Goal: Information Seeking & Learning: Learn about a topic

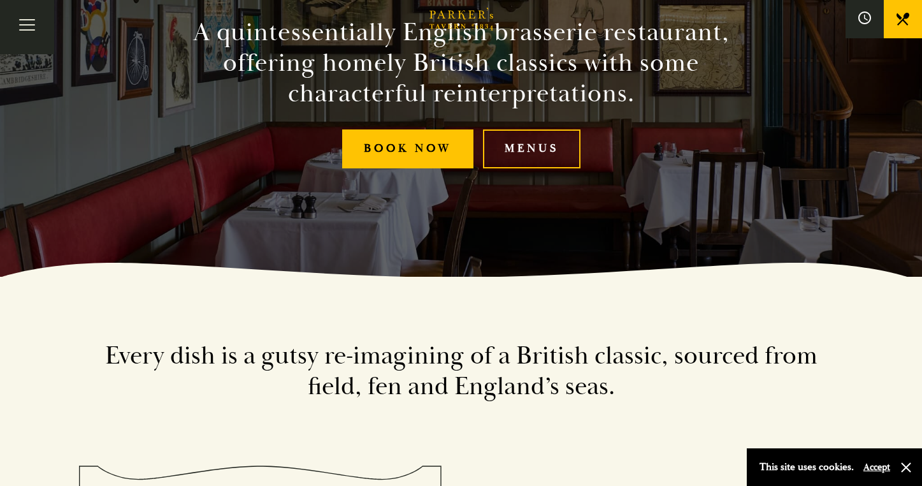
scroll to position [5, 0]
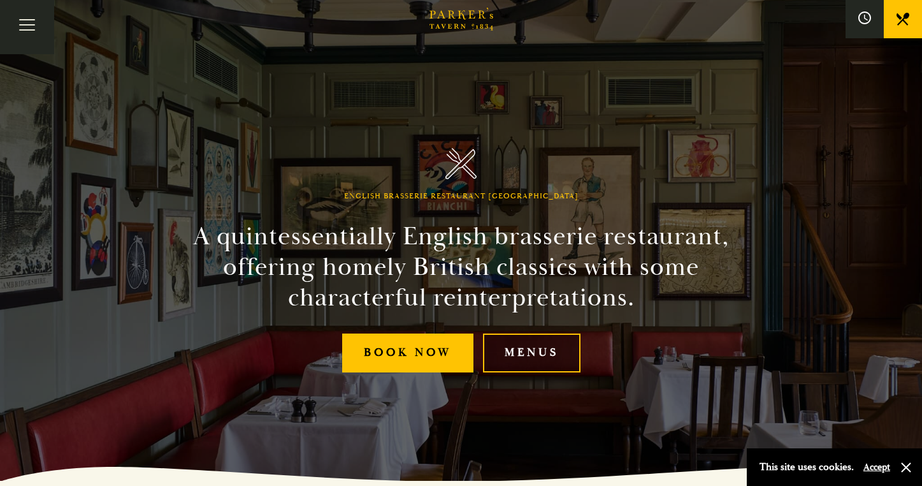
click at [545, 347] on link "Menus" at bounding box center [532, 352] width 98 height 39
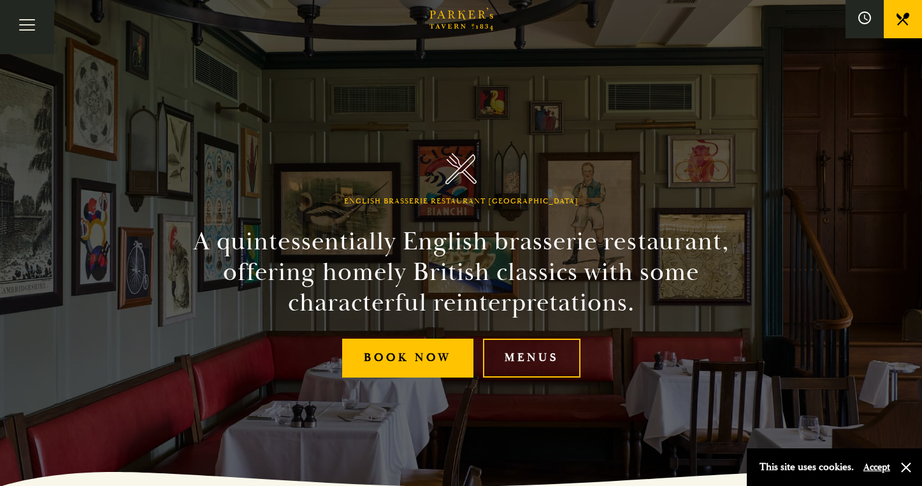
scroll to position [0, 0]
click at [864, 23] on icon at bounding box center [865, 18] width 14 height 14
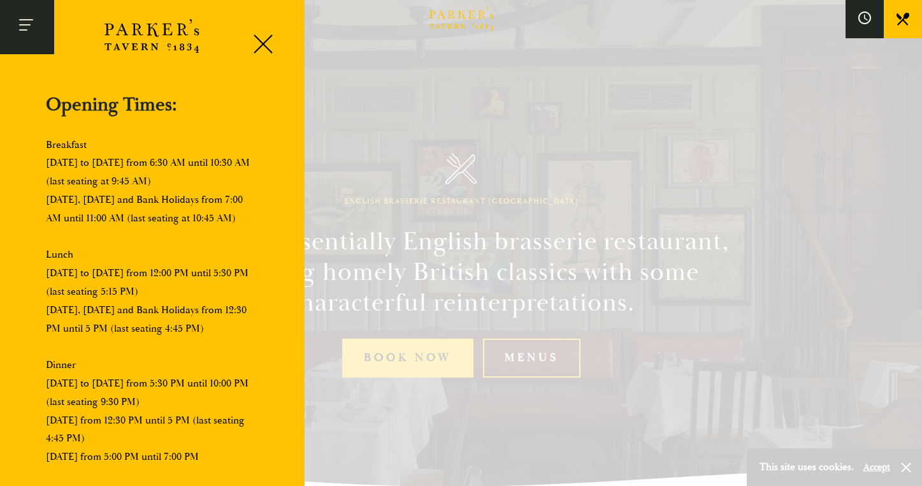
click at [26, 23] on button "Toggle navigation" at bounding box center [27, 27] width 54 height 54
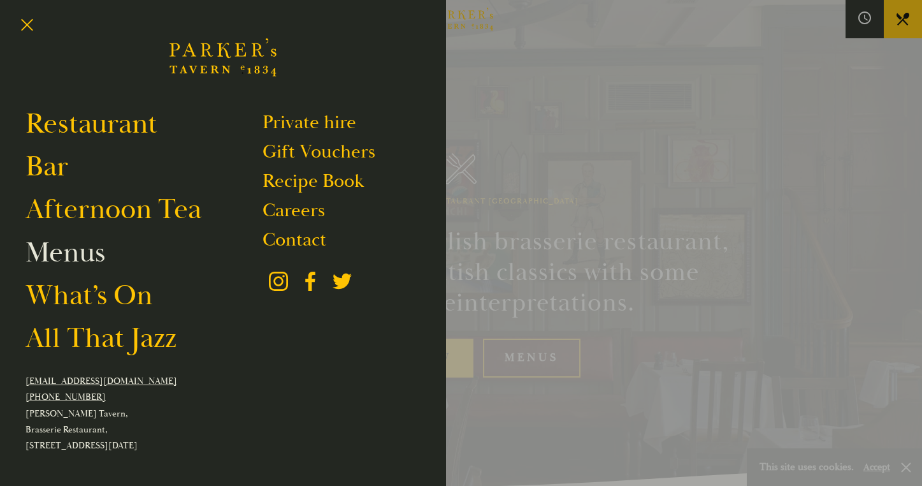
click at [69, 255] on link "Menus" at bounding box center [65, 253] width 80 height 36
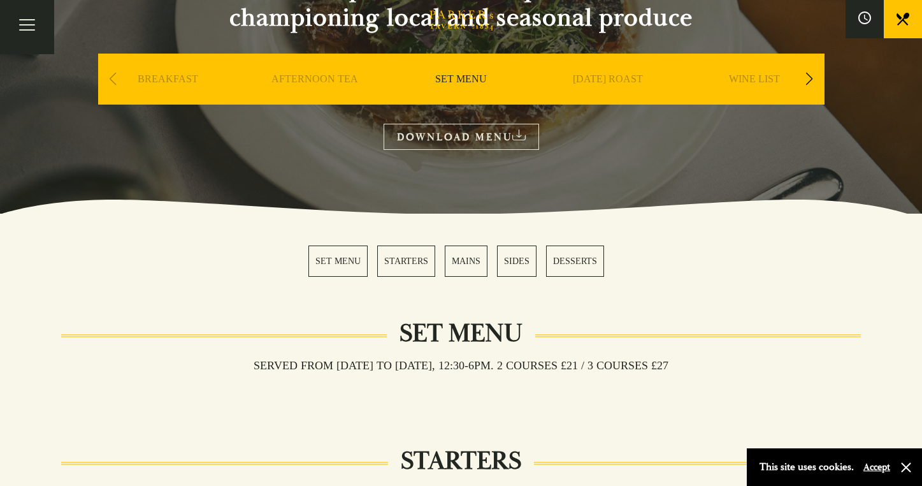
scroll to position [169, 0]
click at [174, 80] on link "BREAKFAST" at bounding box center [168, 98] width 61 height 51
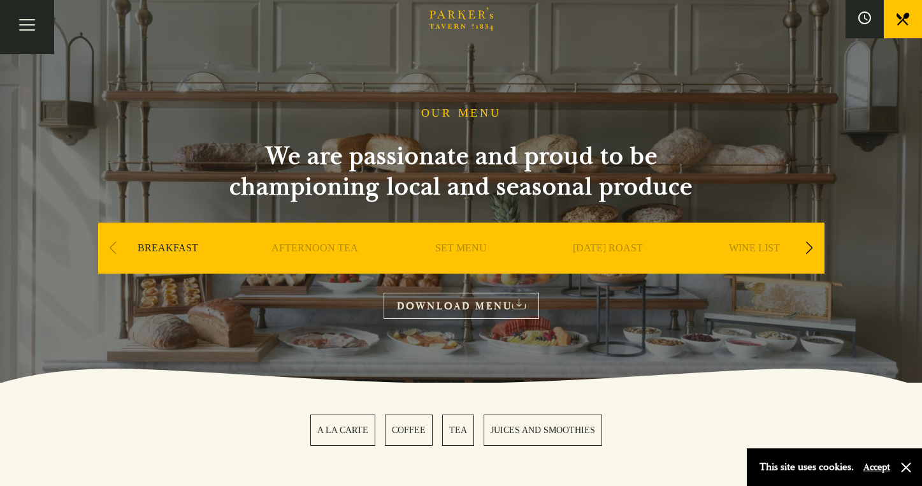
click at [807, 242] on div "Next slide" at bounding box center [809, 248] width 17 height 28
click at [811, 245] on div "Next slide" at bounding box center [809, 248] width 17 height 28
click at [38, 24] on button "Toggle navigation" at bounding box center [27, 27] width 54 height 54
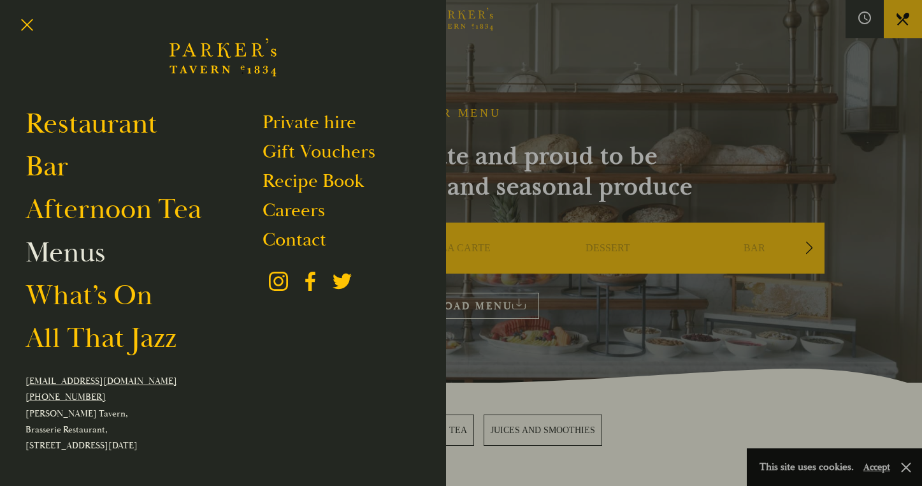
click at [84, 256] on link "Menus" at bounding box center [65, 253] width 80 height 36
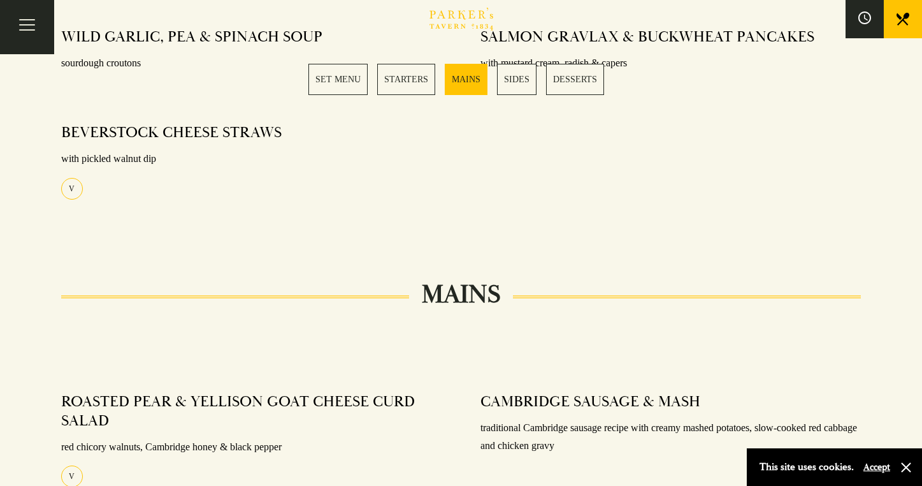
scroll to position [716, 0]
